Goal: Connect with others: Connect with others

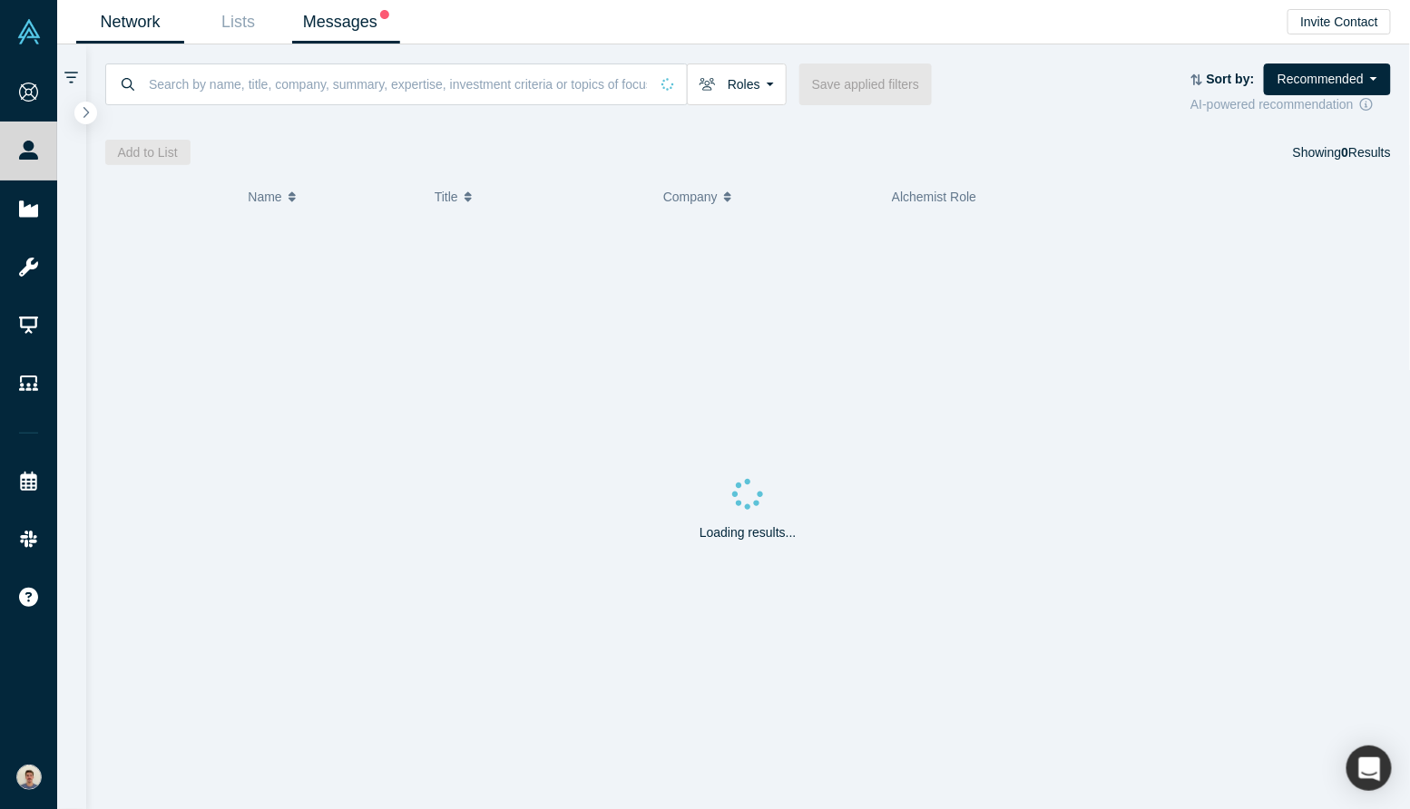
click at [316, 18] on link "Messages" at bounding box center [346, 22] width 108 height 43
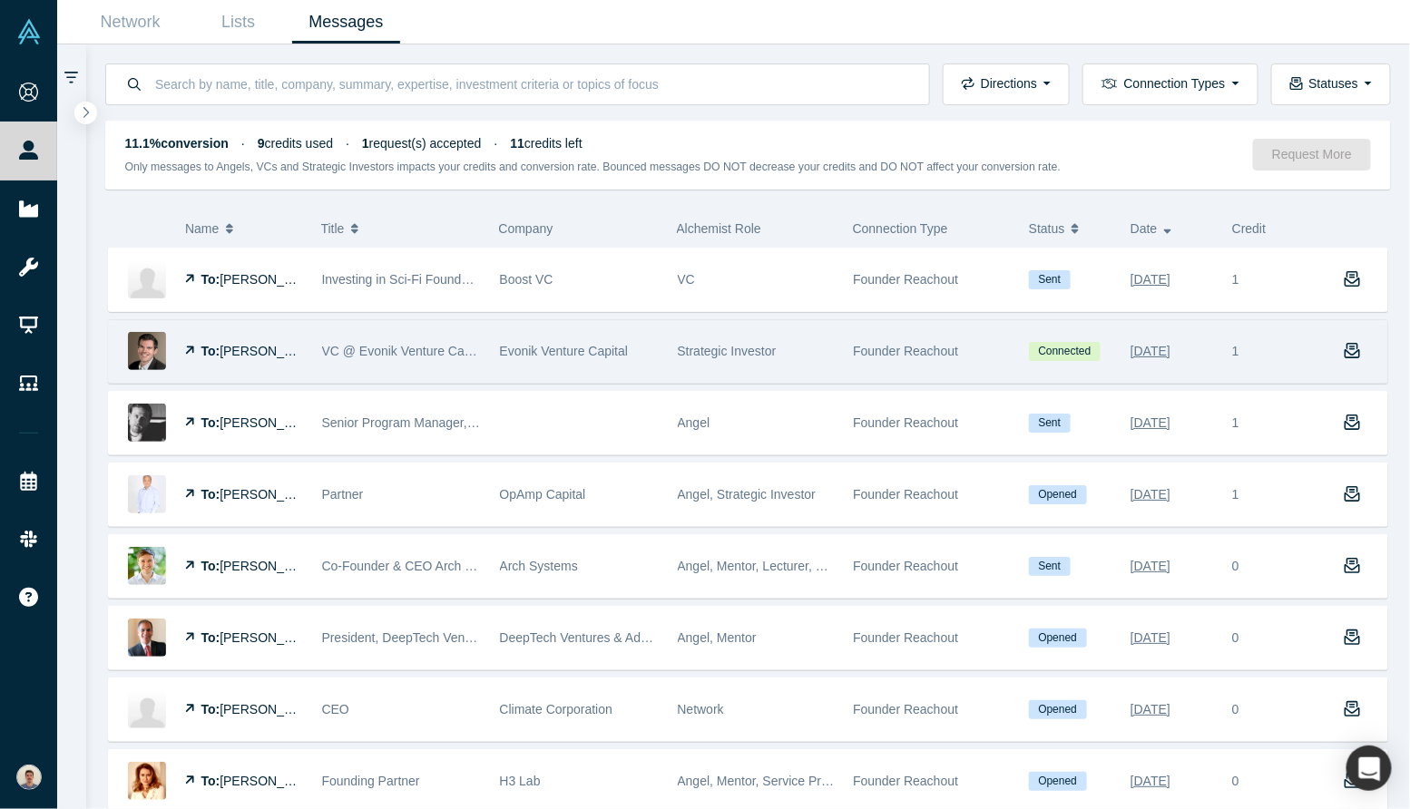
click at [585, 340] on div "Evonik Venture Capital" at bounding box center [579, 351] width 159 height 63
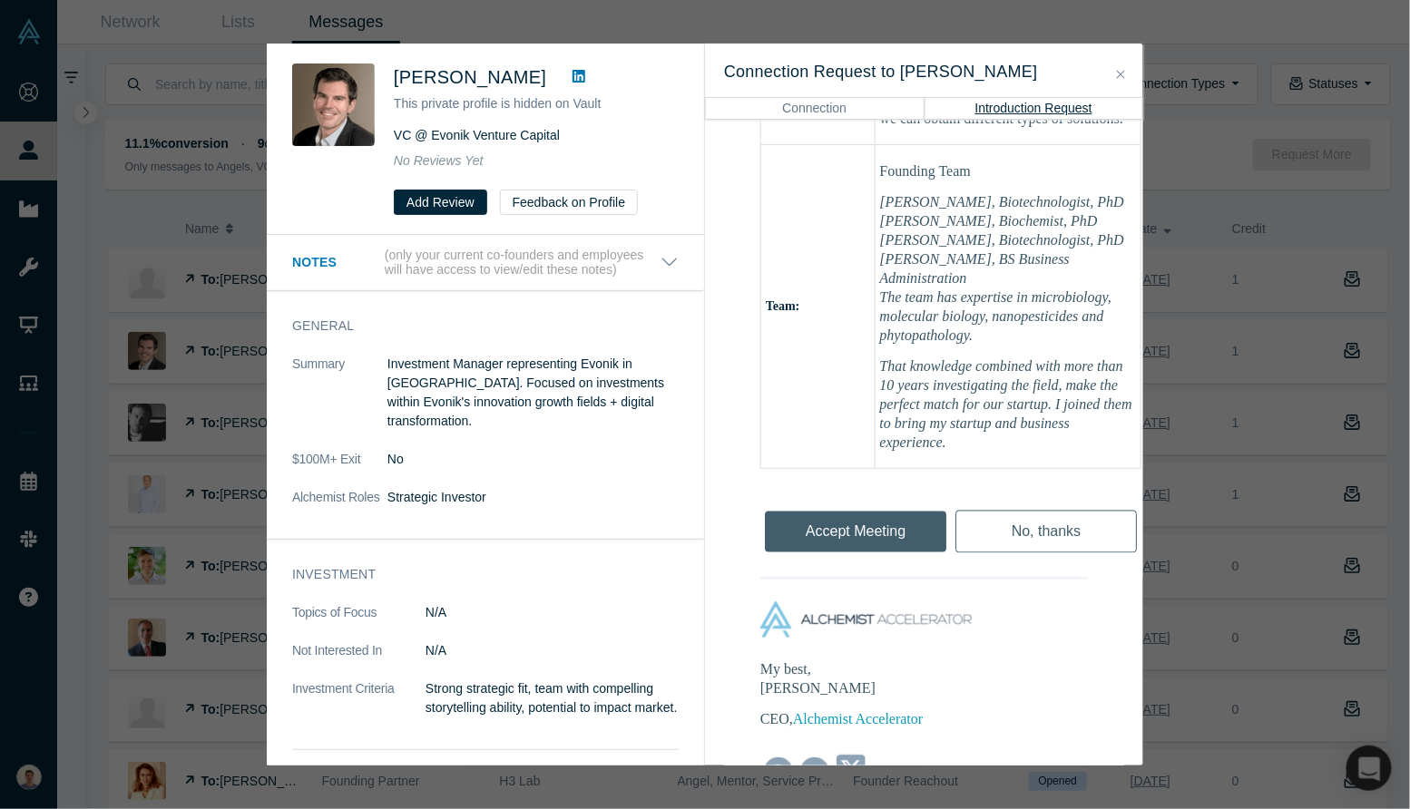
scroll to position [1267, 0]
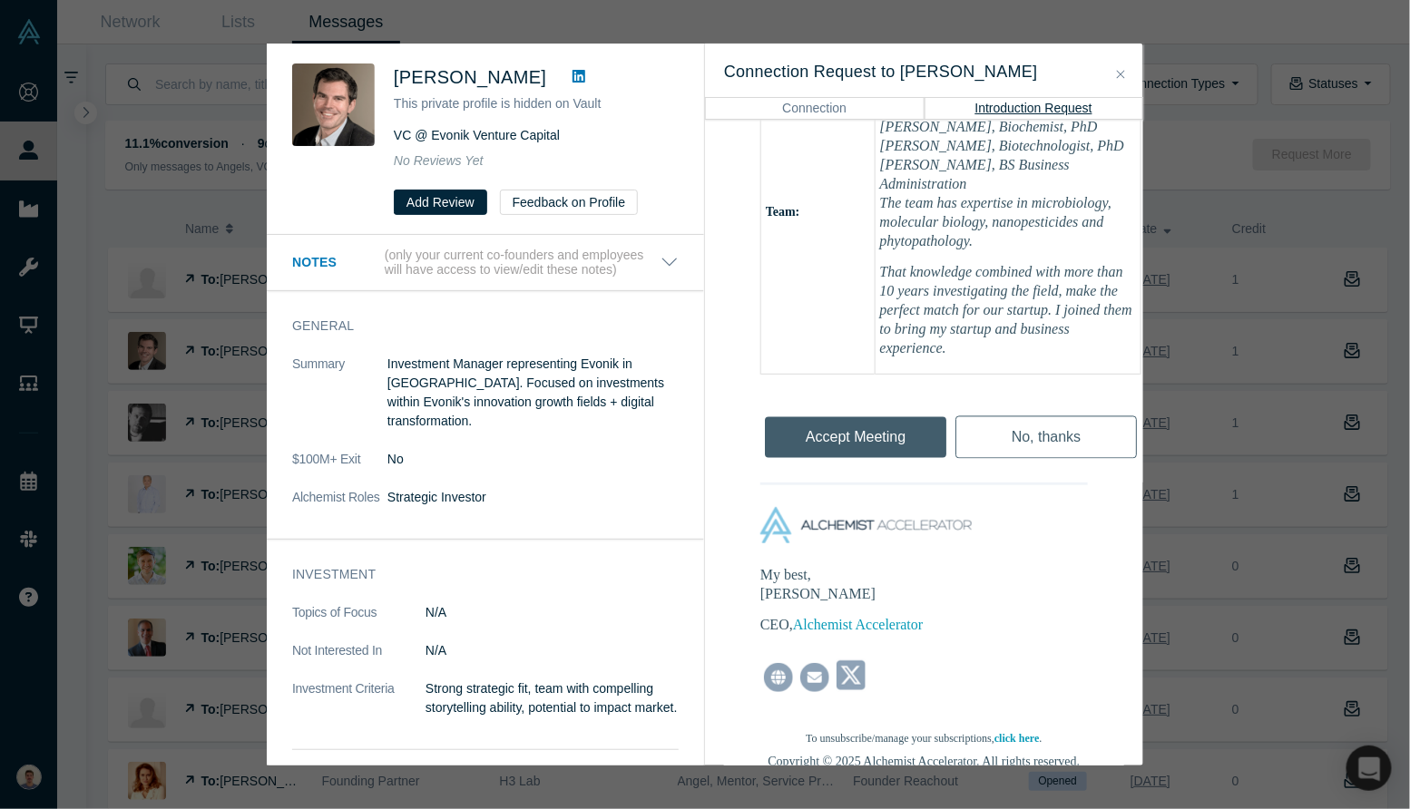
click at [1118, 68] on icon "Close" at bounding box center [1121, 74] width 8 height 13
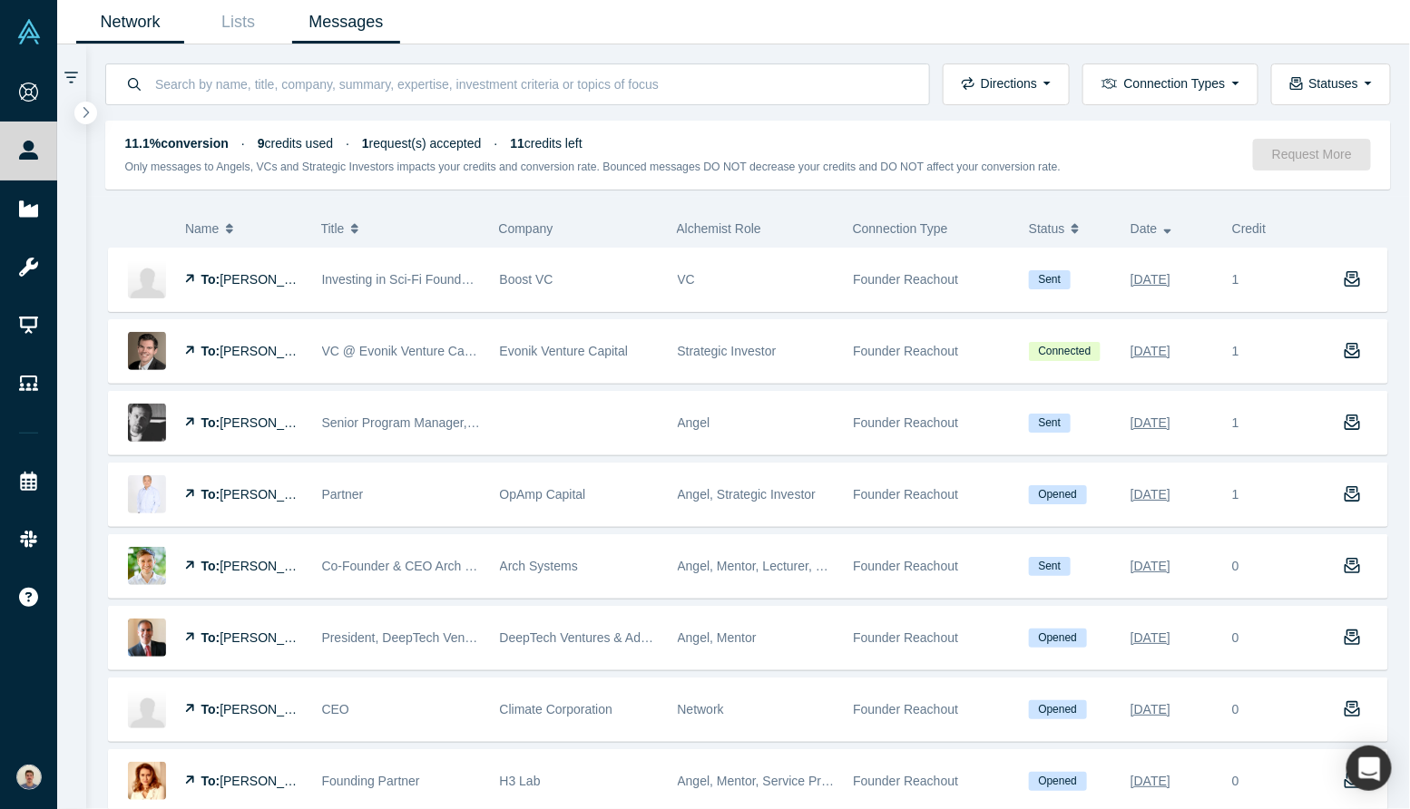
click at [146, 19] on link "Network" at bounding box center [130, 22] width 108 height 43
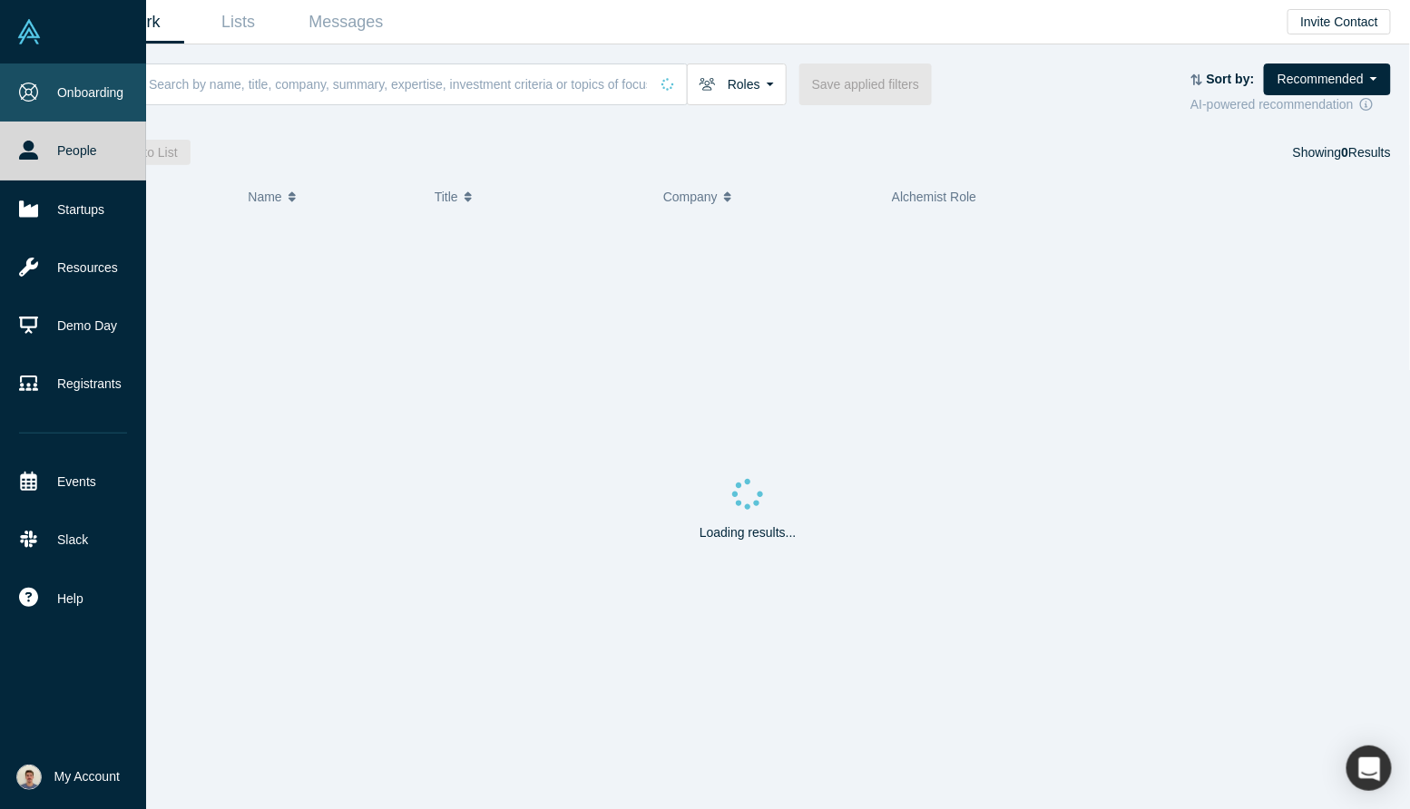
click at [35, 88] on icon at bounding box center [28, 92] width 19 height 19
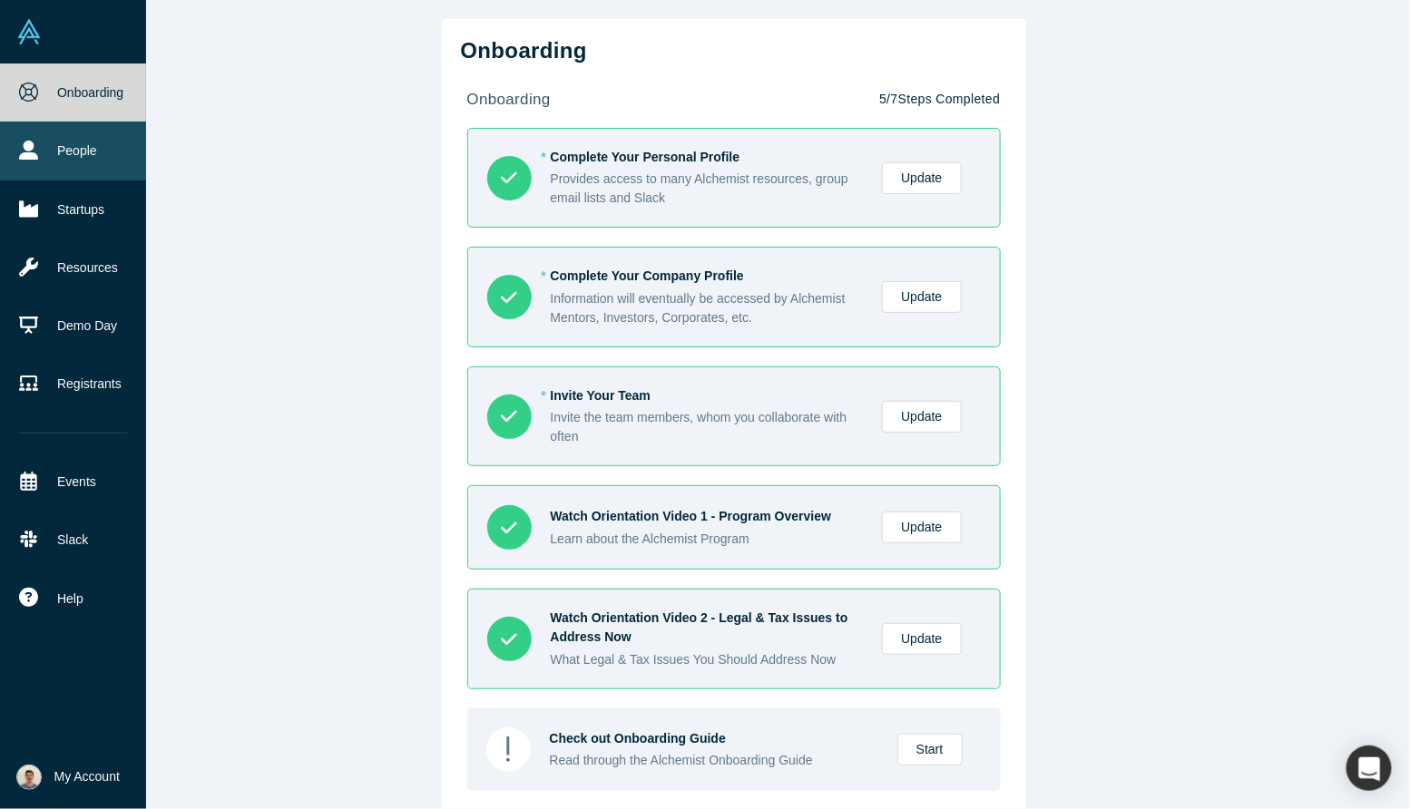
click at [19, 154] on icon at bounding box center [28, 150] width 19 height 19
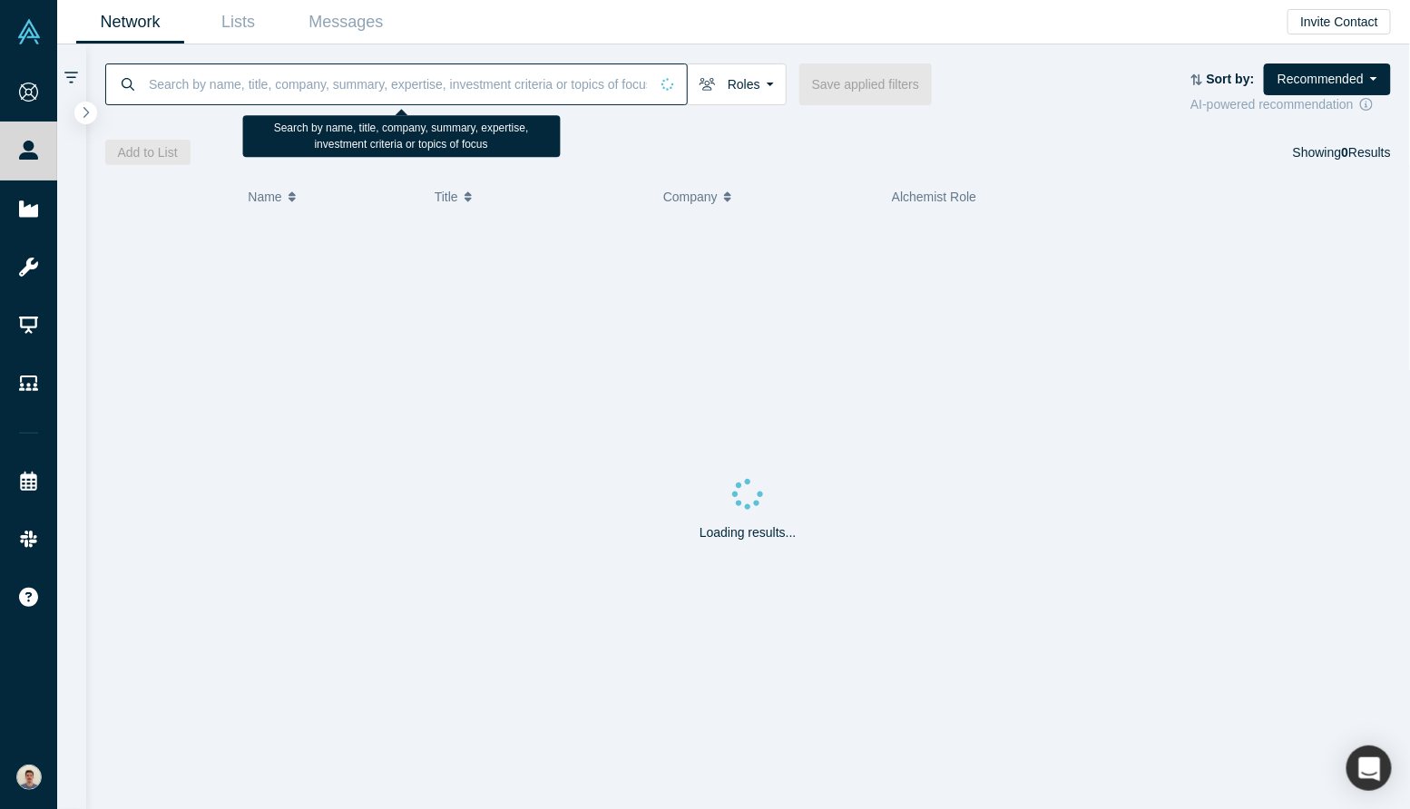
click at [400, 74] on input at bounding box center [398, 84] width 502 height 43
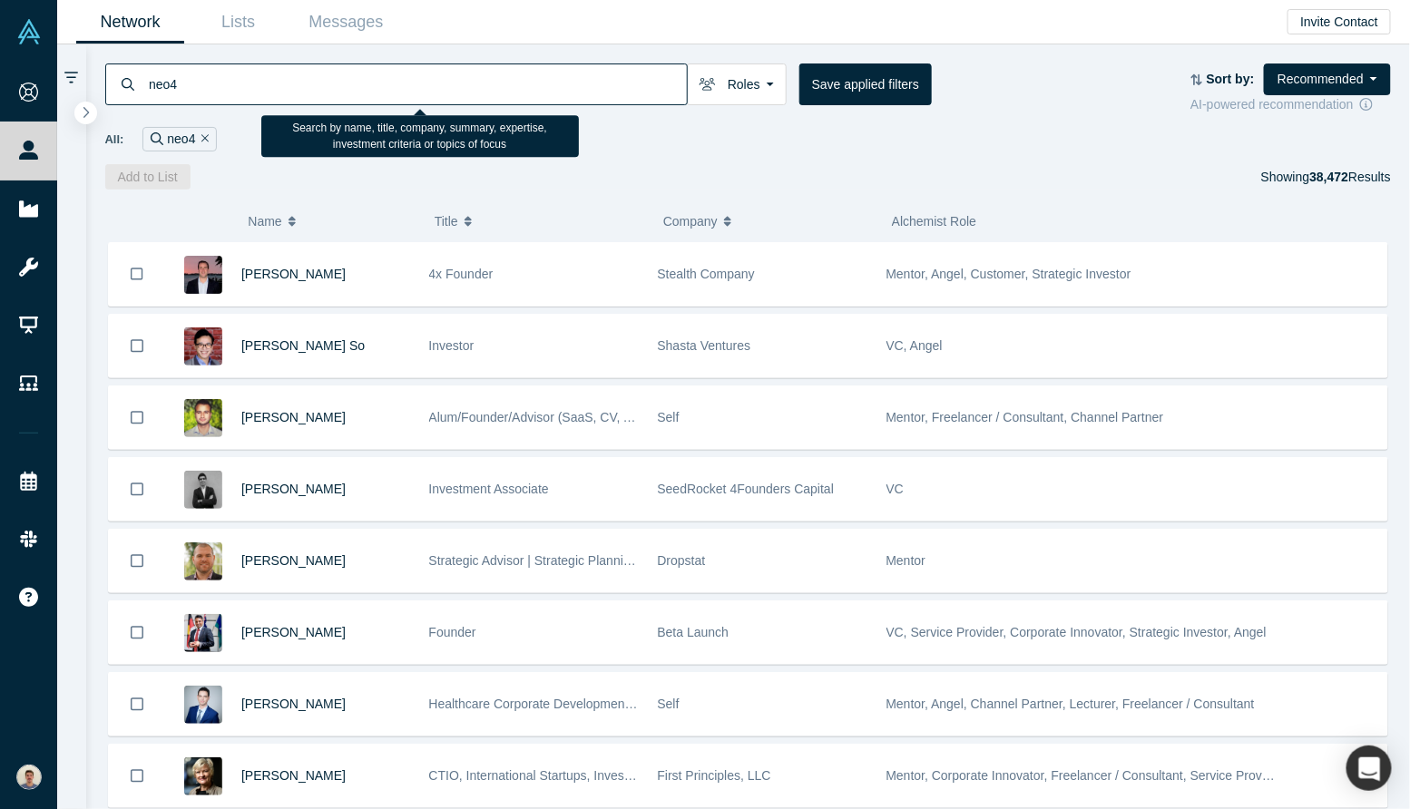
type input "neo4j"
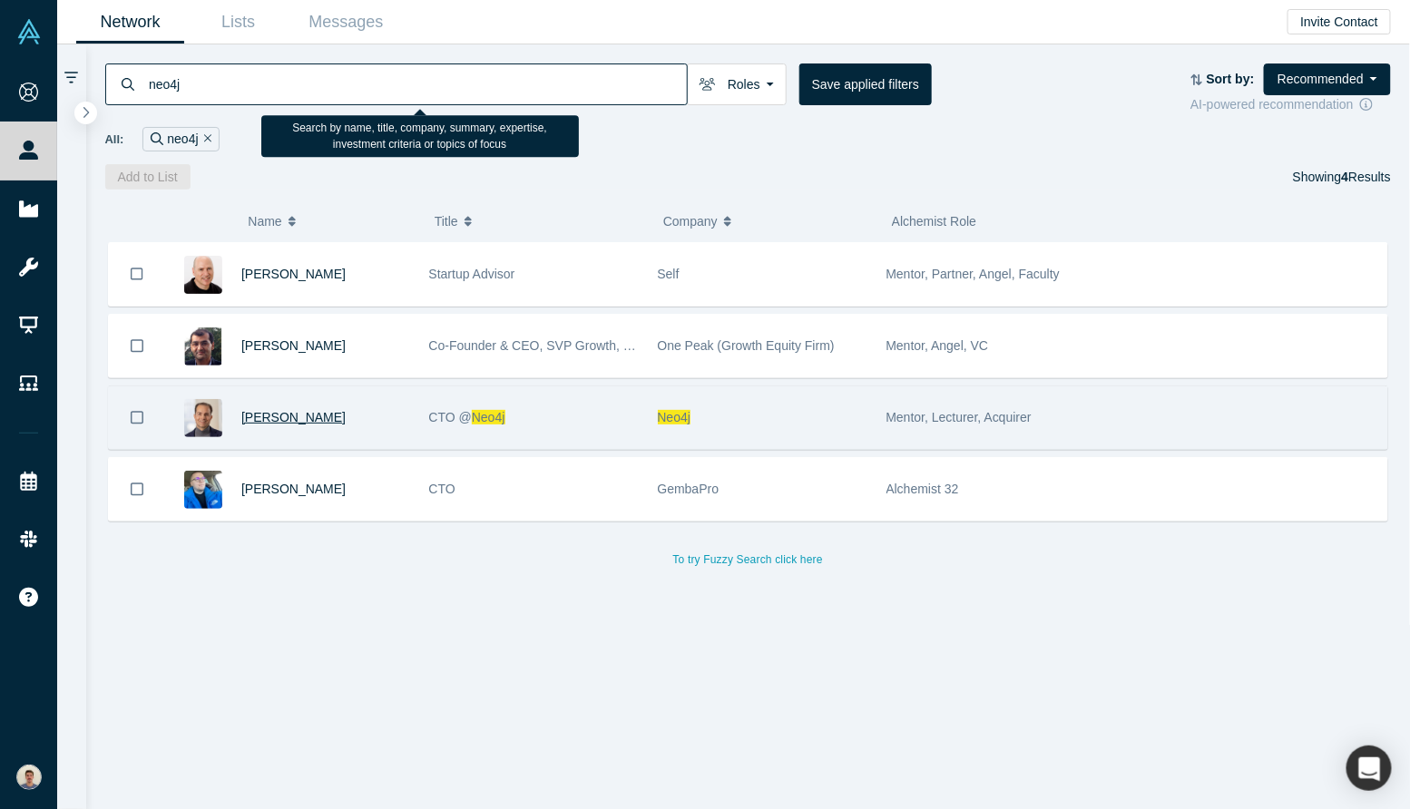
click at [303, 422] on span "[PERSON_NAME]" at bounding box center [293, 417] width 104 height 15
